Goal: Transaction & Acquisition: Book appointment/travel/reservation

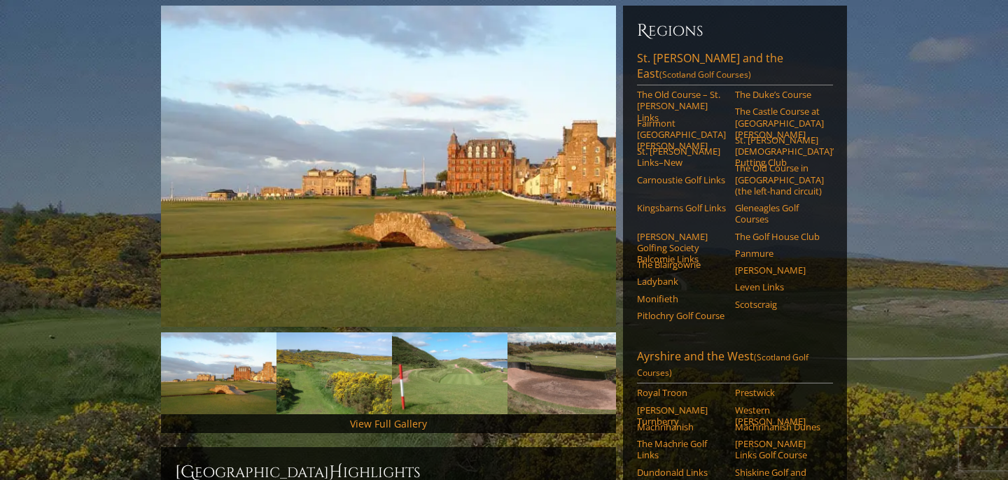
scroll to position [103, 0]
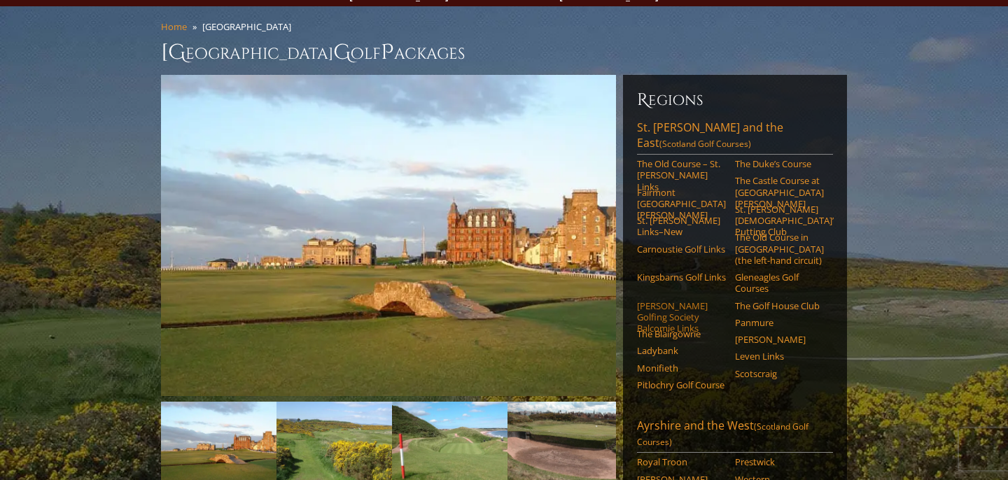
click at [670, 300] on link "[PERSON_NAME] Golfing Society Balcomie Links" at bounding box center [681, 317] width 89 height 34
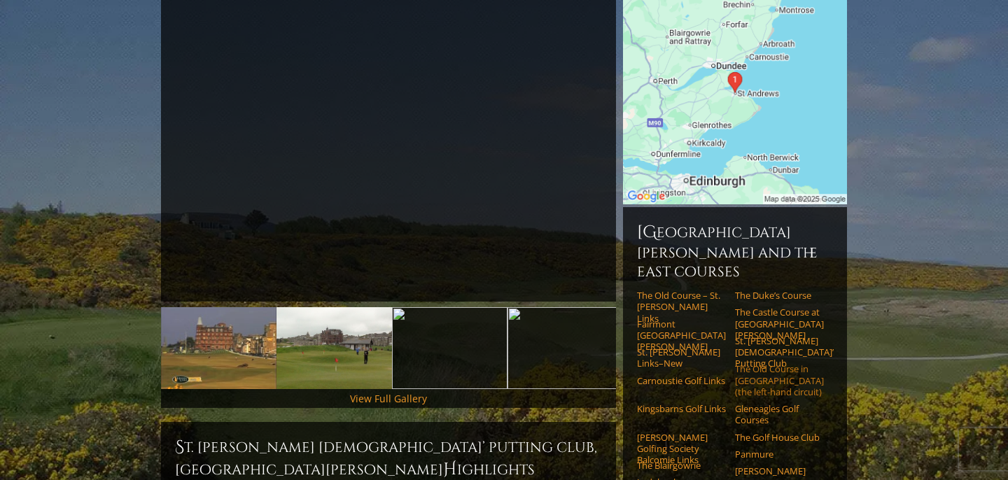
scroll to position [237, 0]
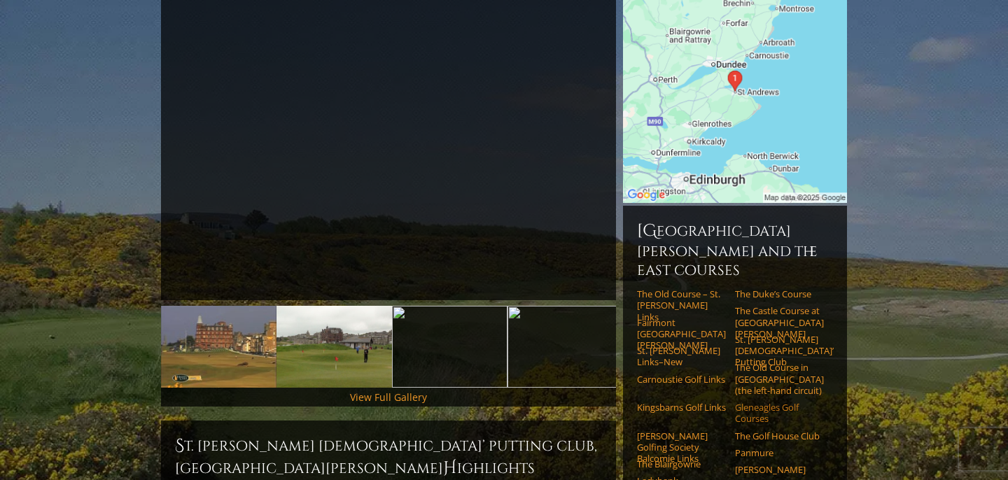
click at [752, 402] on link "Gleneagles Golf Courses" at bounding box center [779, 413] width 89 height 23
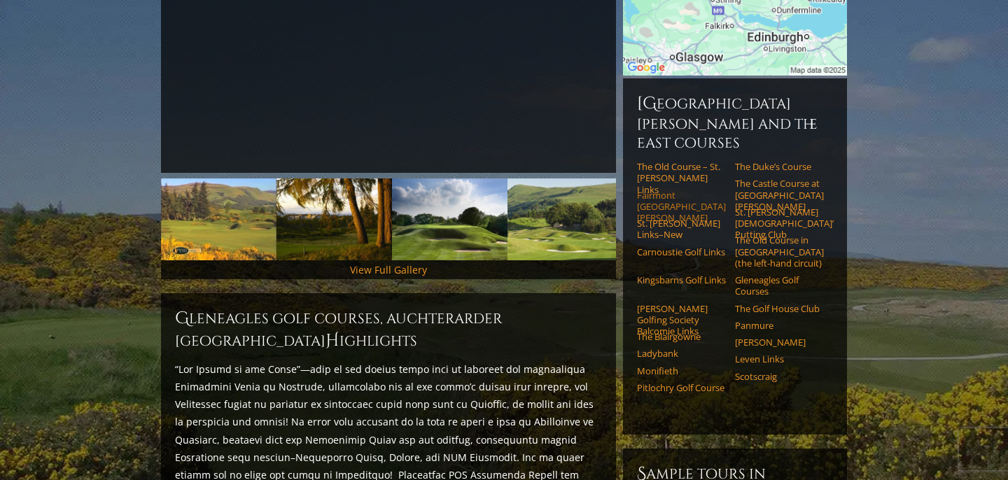
scroll to position [329, 0]
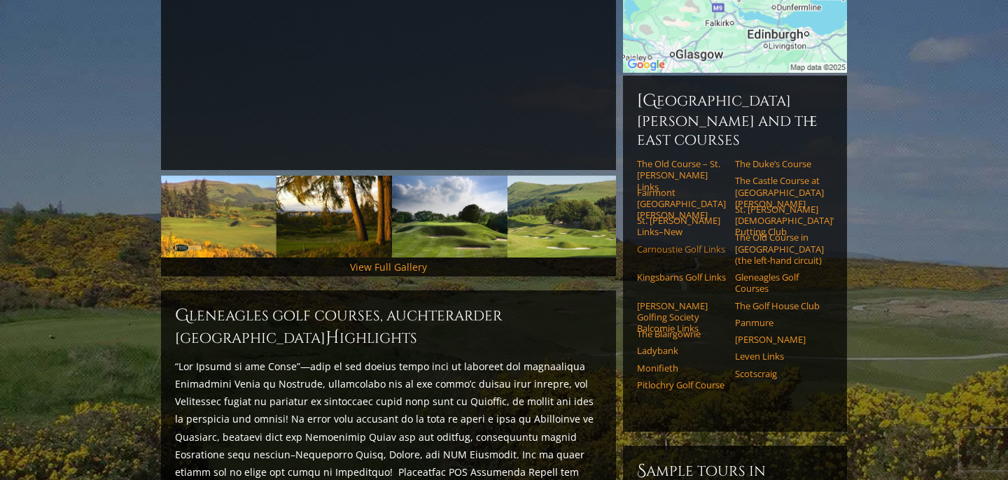
click at [668, 244] on link "Carnoustie Golf Links" at bounding box center [681, 249] width 89 height 11
